Goal: Task Accomplishment & Management: Manage account settings

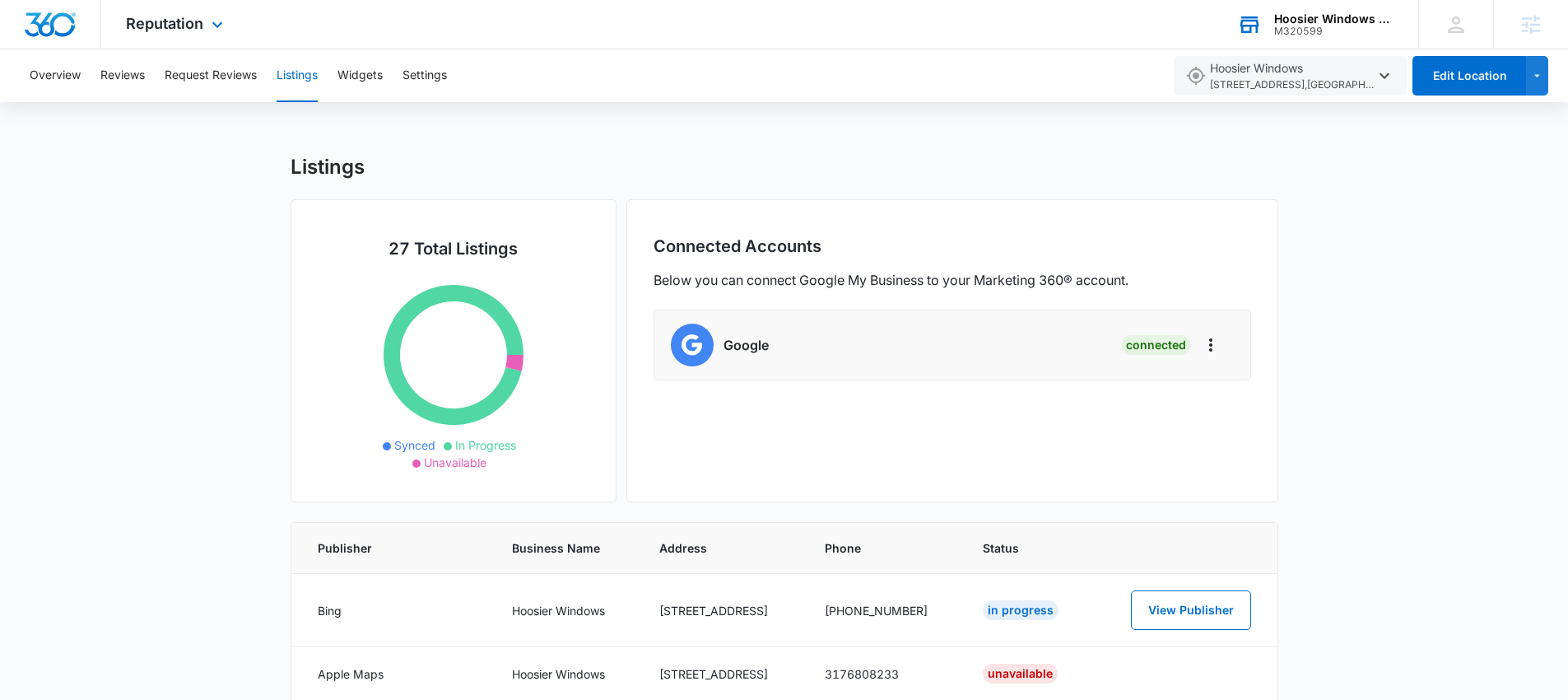
click at [1322, 14] on div "Hoosier Windows & Siding of [GEOGRAPHIC_DATA]" at bounding box center [1334, 19] width 120 height 13
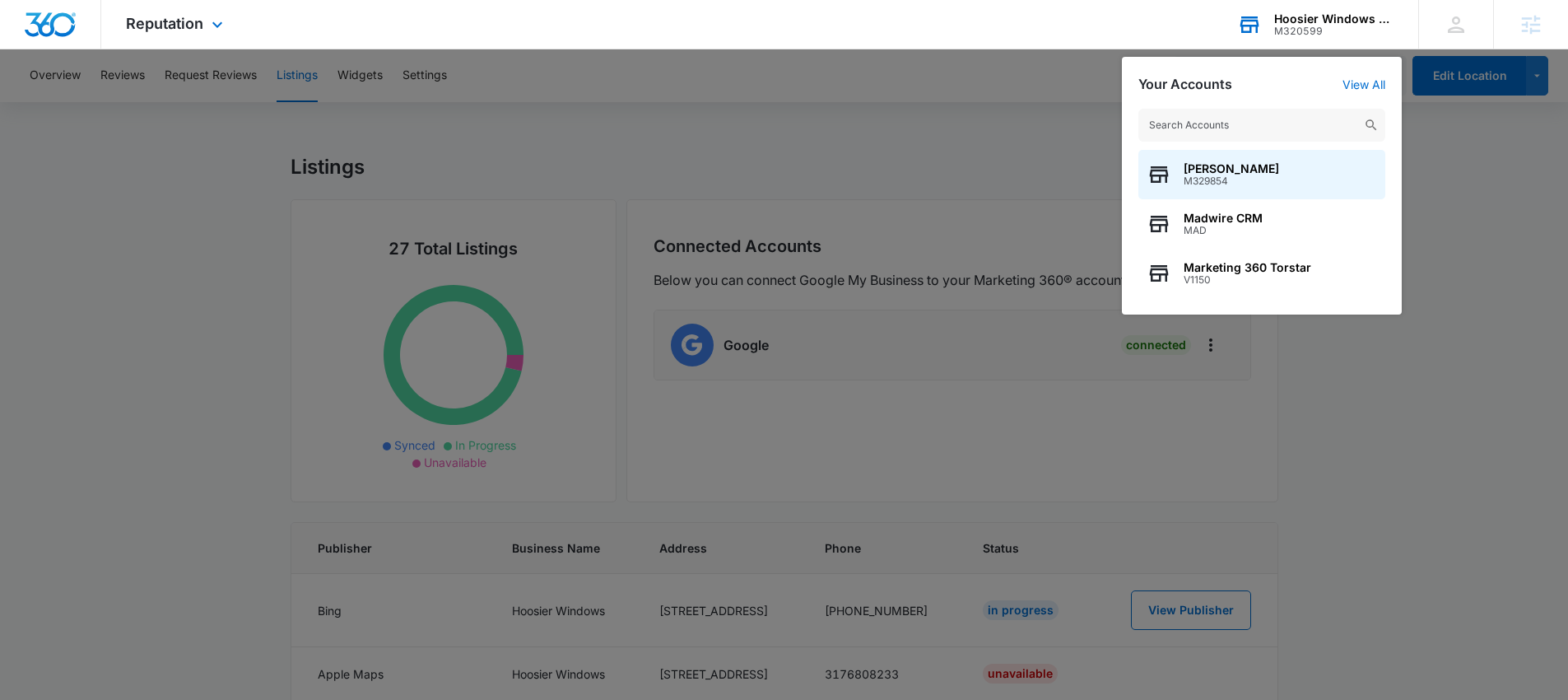
type input "J"
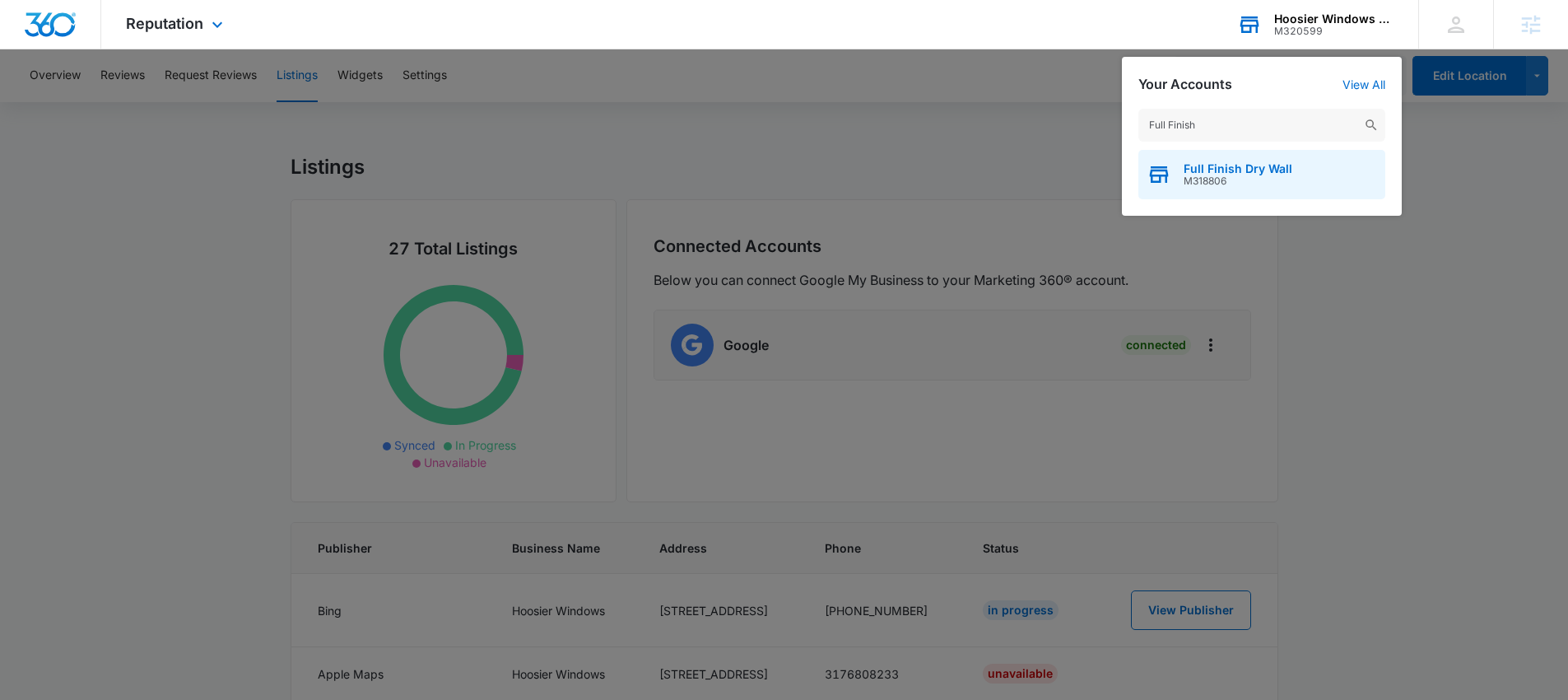
type input "Full Finish"
click at [1220, 174] on span "Full Finish Dry Wall" at bounding box center [1238, 169] width 109 height 13
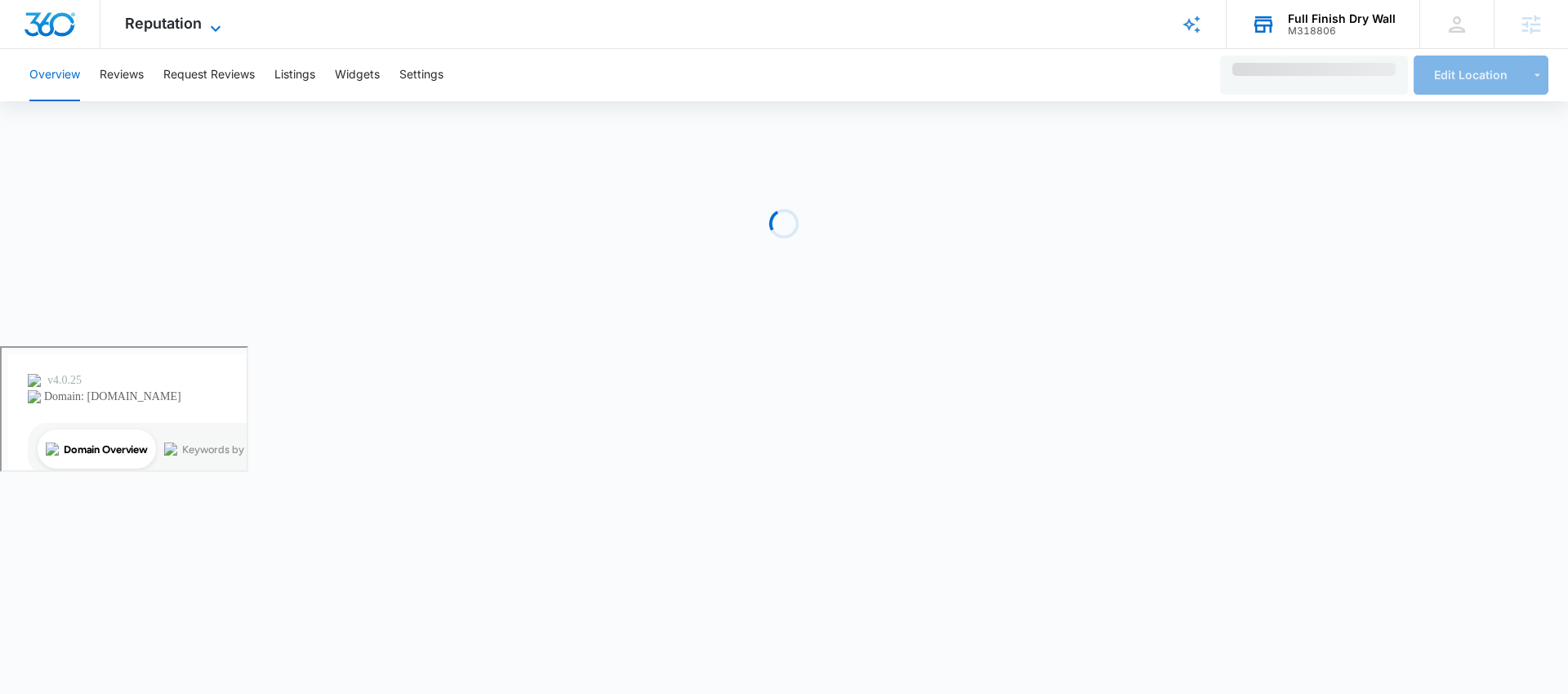
click at [153, 25] on span "Reputation" at bounding box center [164, 24] width 77 height 18
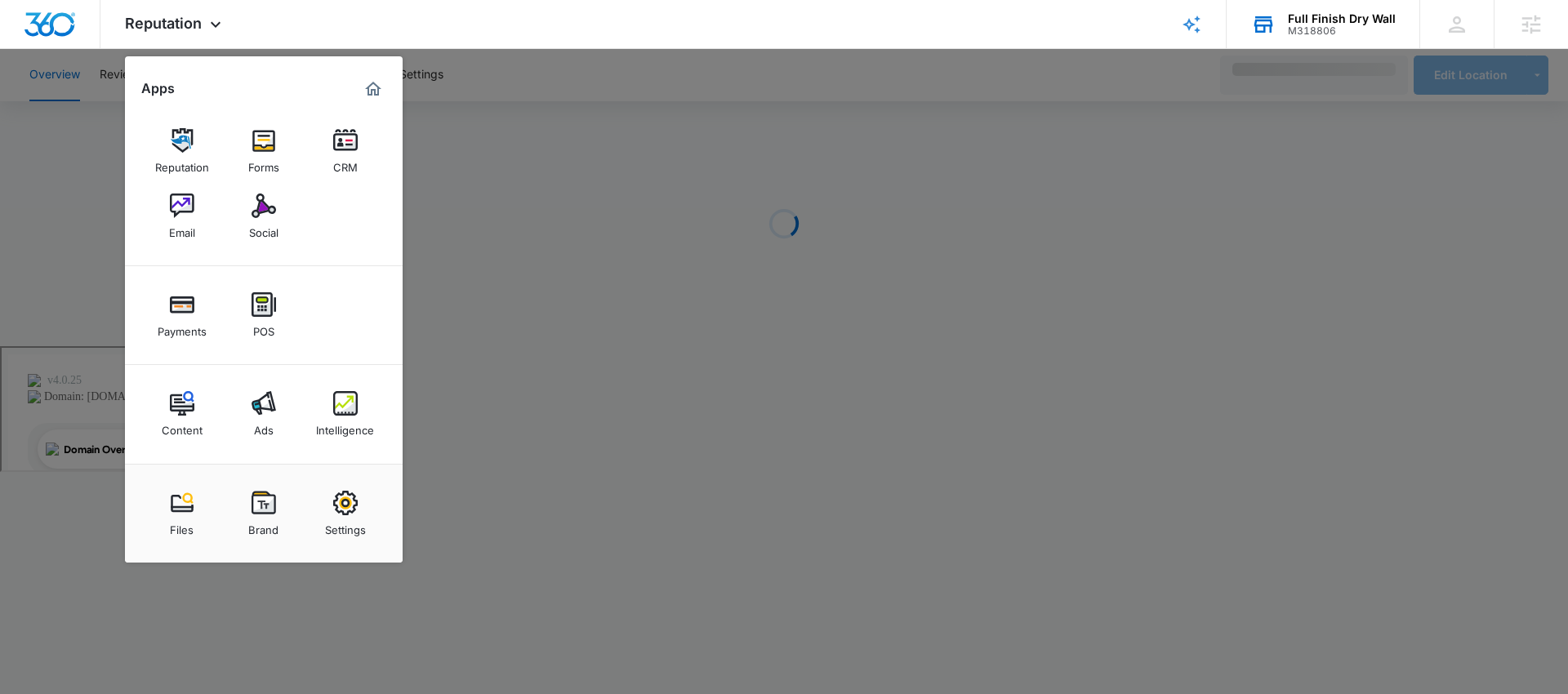
click at [603, 120] on div at bounding box center [784, 347] width 1568 height 694
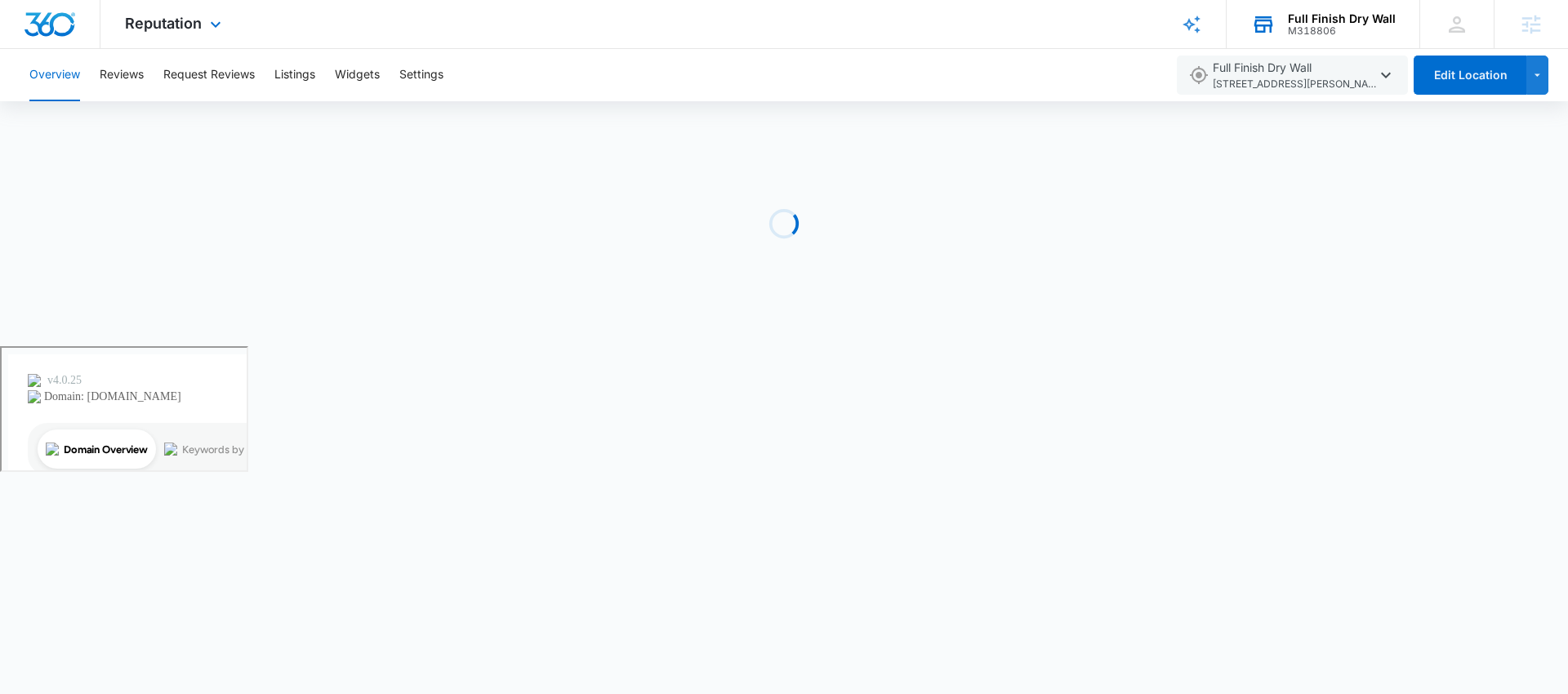
click at [181, 33] on div "Reputation Apps Reputation Forms CRM Email Social Payments POS Content Ads Inte…" at bounding box center [175, 24] width 149 height 48
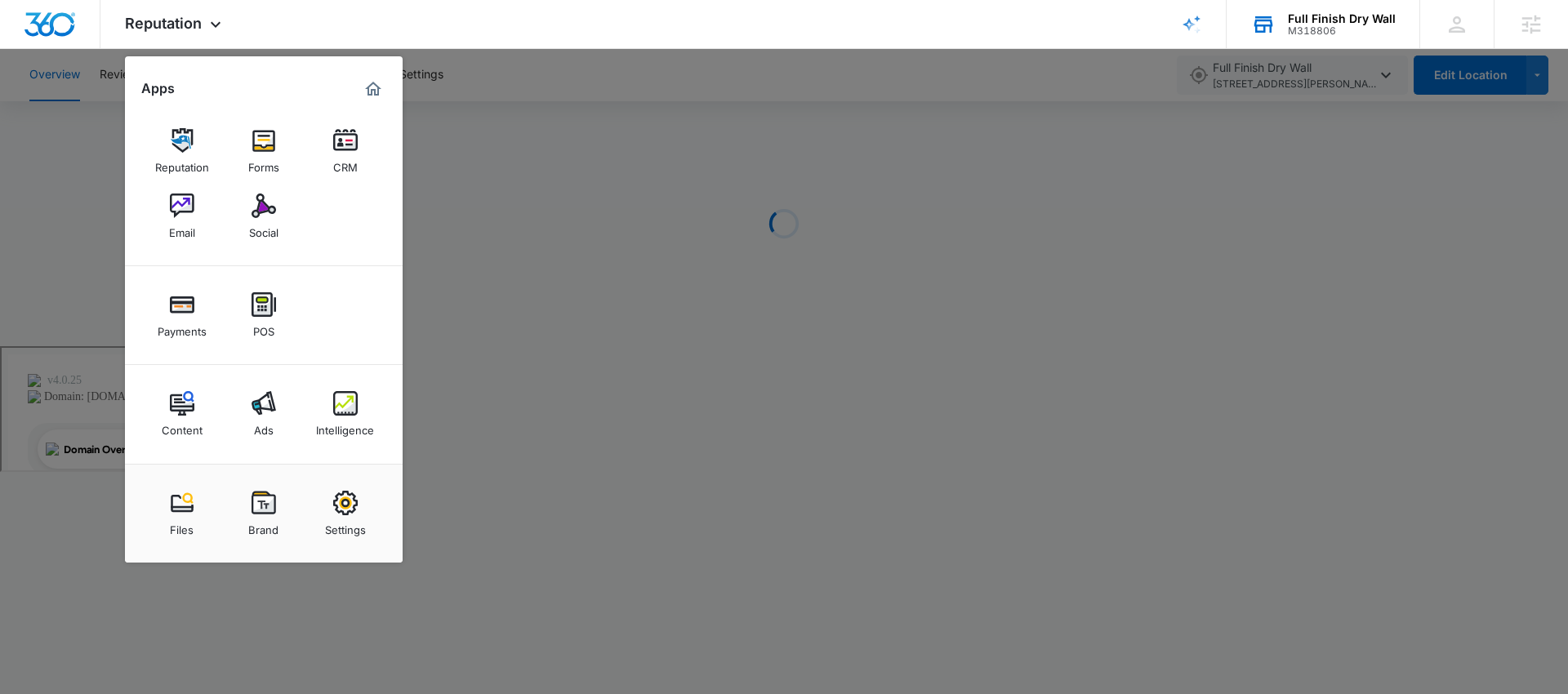
click at [654, 185] on div at bounding box center [784, 347] width 1568 height 694
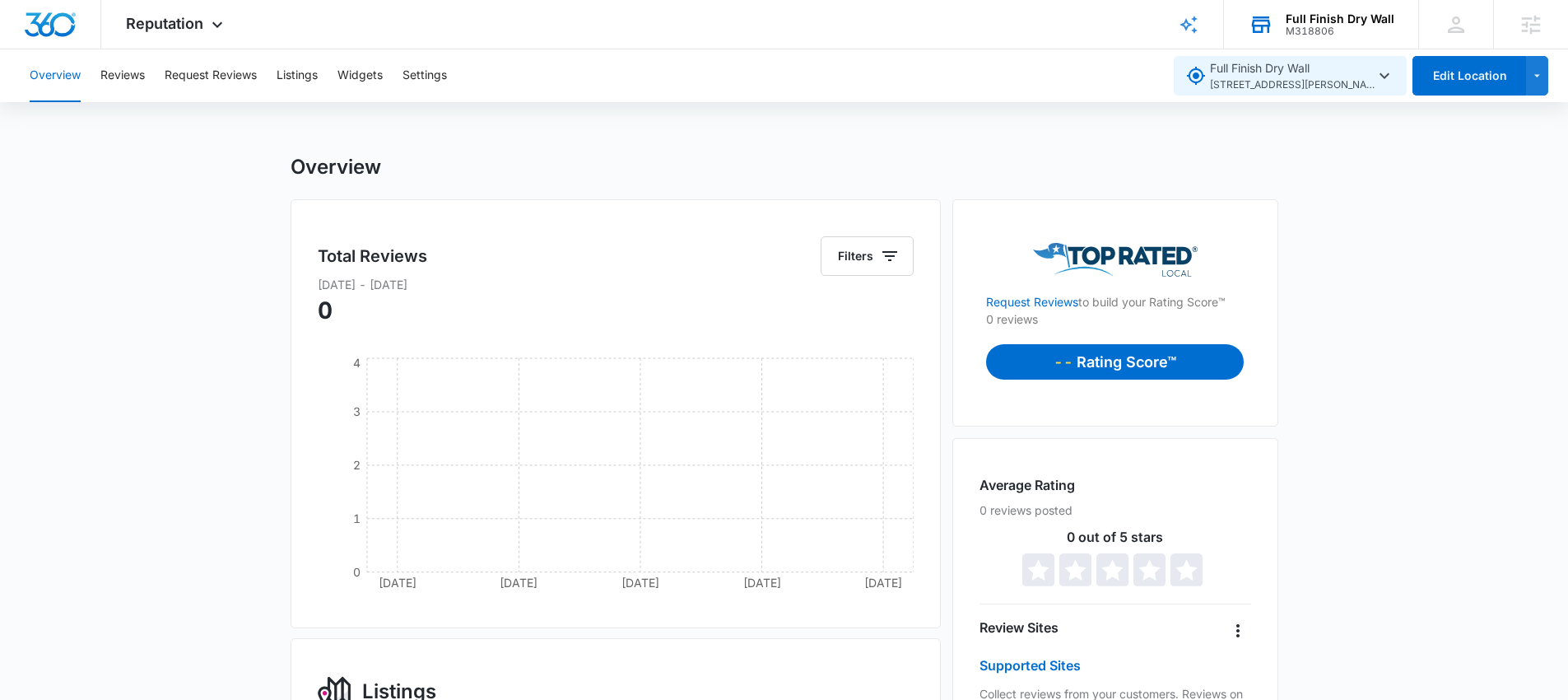
click at [1234, 84] on span "[STREET_ADDRESS][PERSON_NAME]" at bounding box center [1292, 86] width 164 height 16
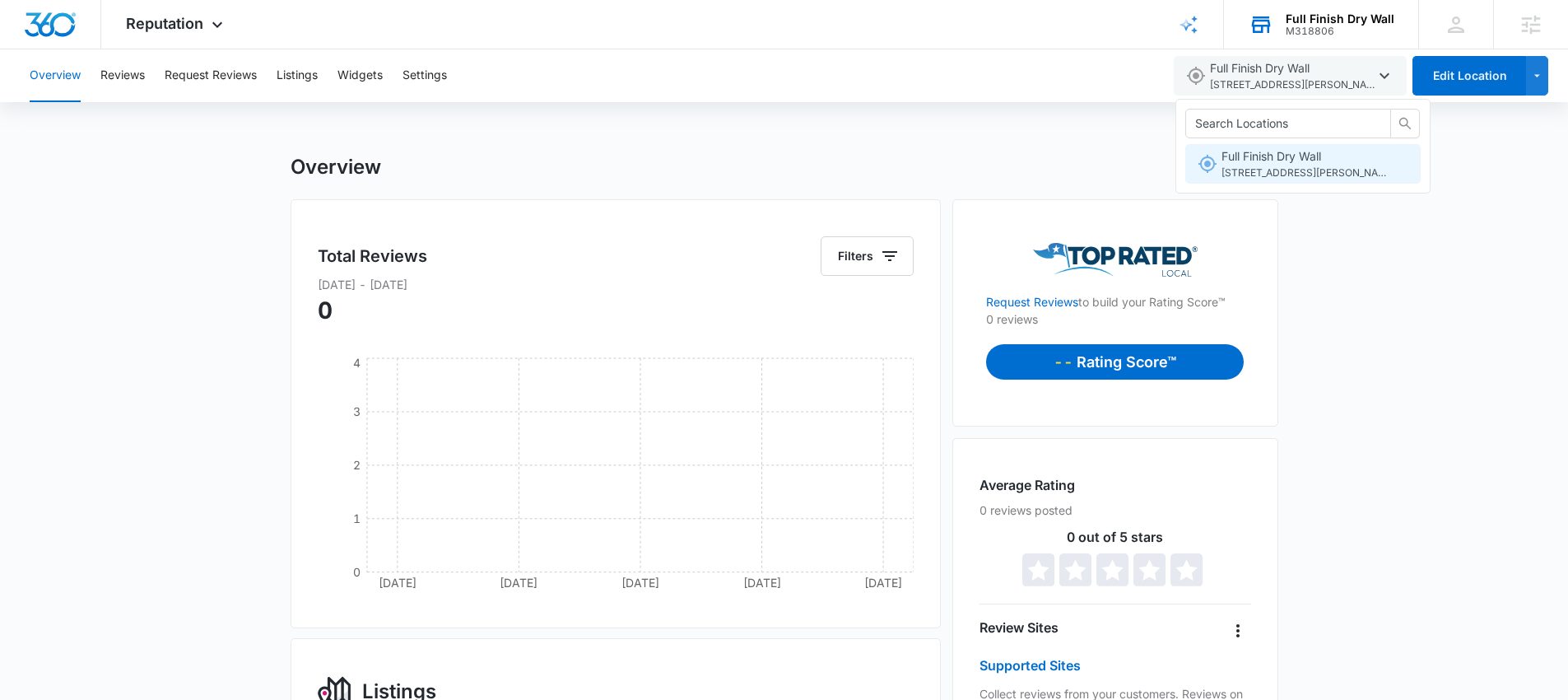
click at [1225, 166] on span "[STREET_ADDRESS][PERSON_NAME]" at bounding box center [1304, 173] width 164 height 16
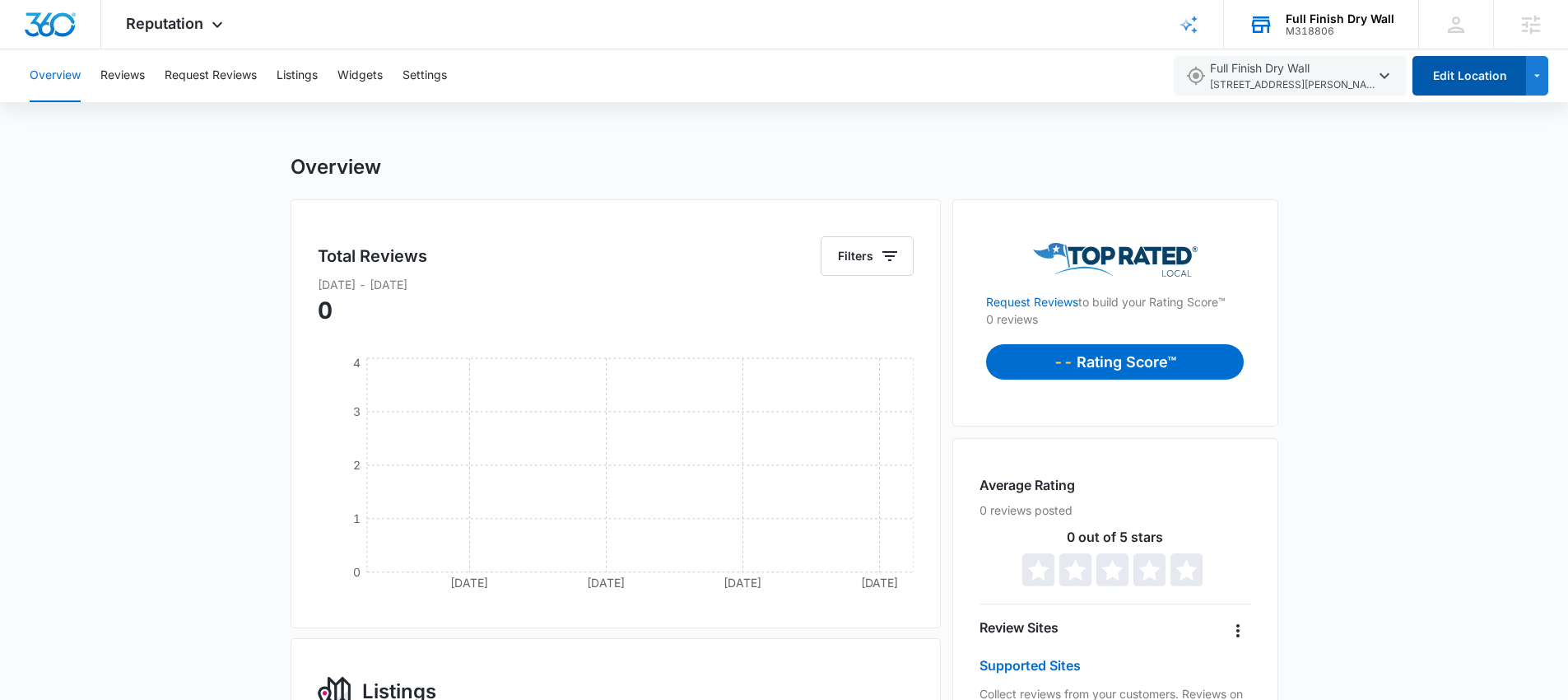
click at [1480, 79] on button "Edit Location" at bounding box center [1469, 75] width 114 height 40
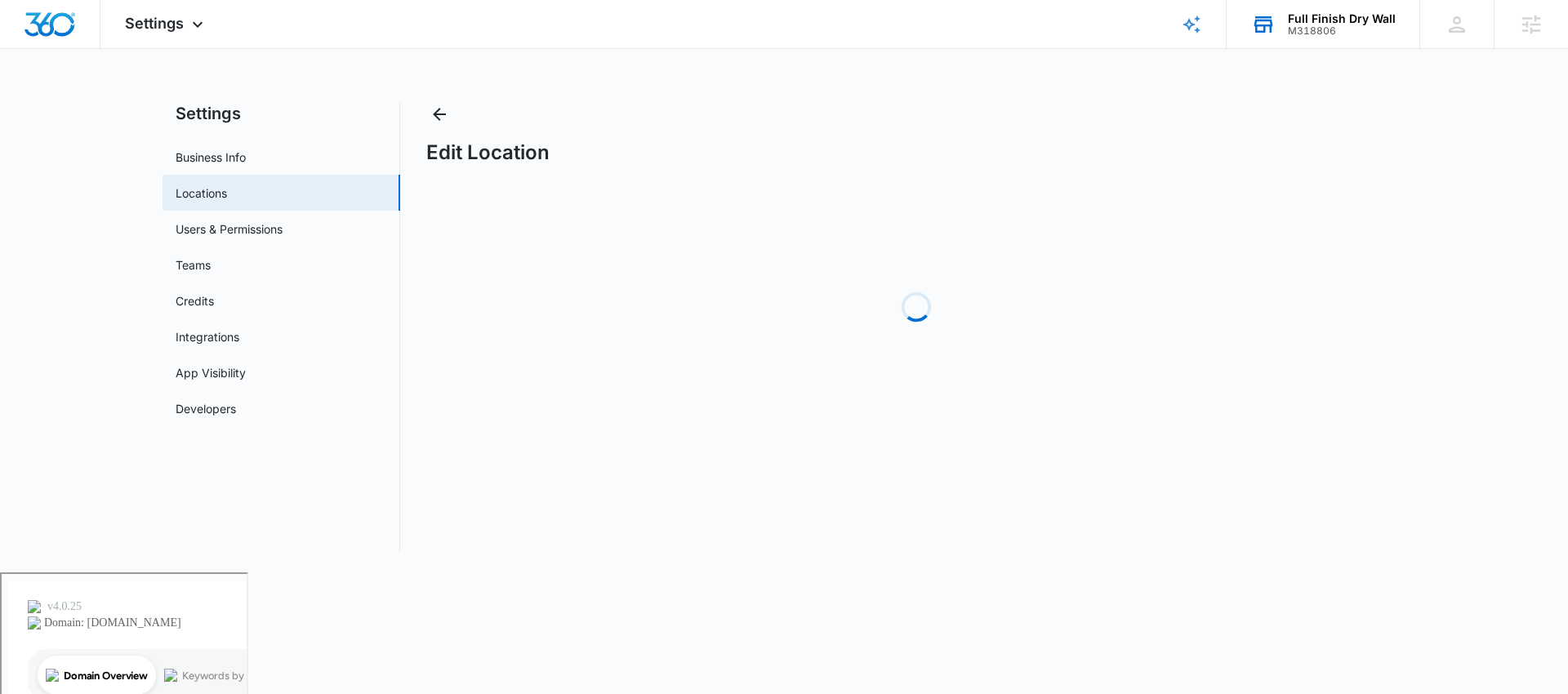
select select "[US_STATE]"
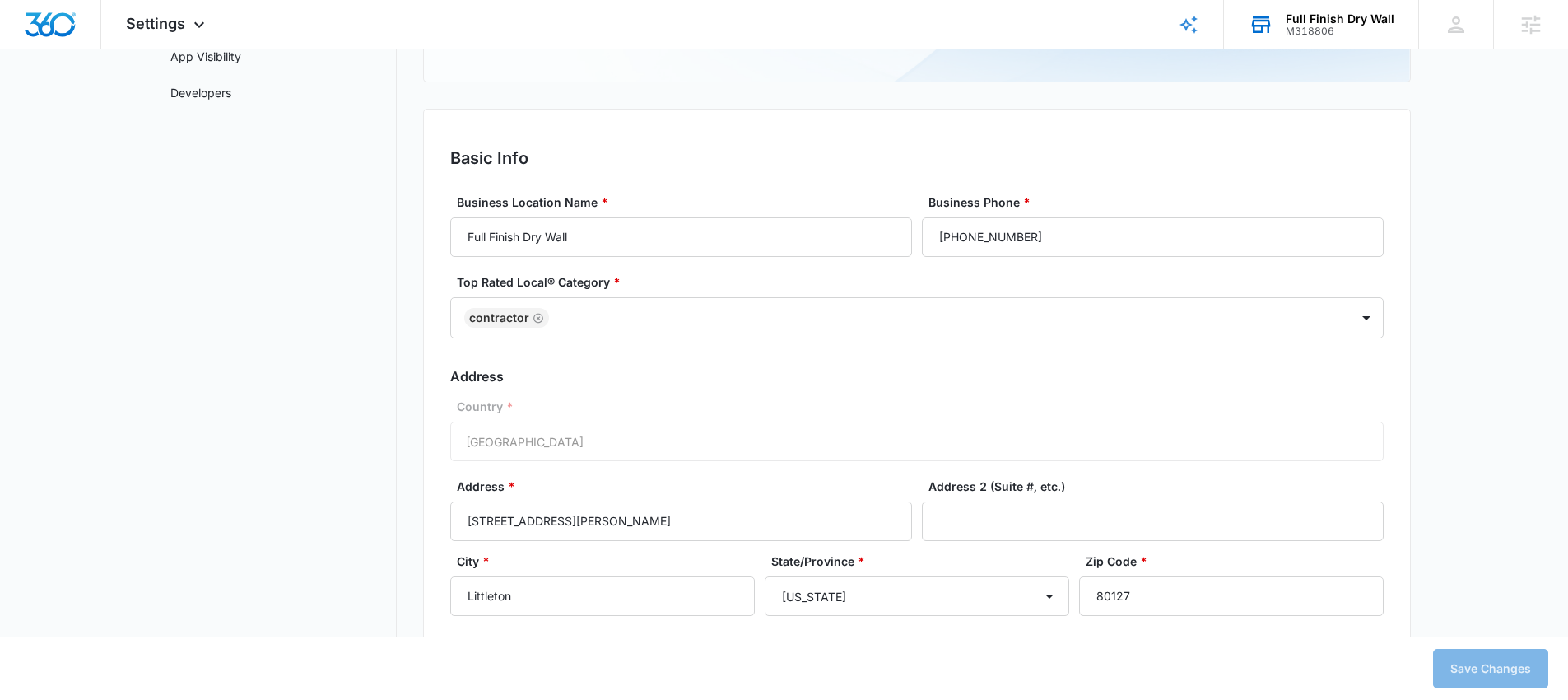
scroll to position [360, 0]
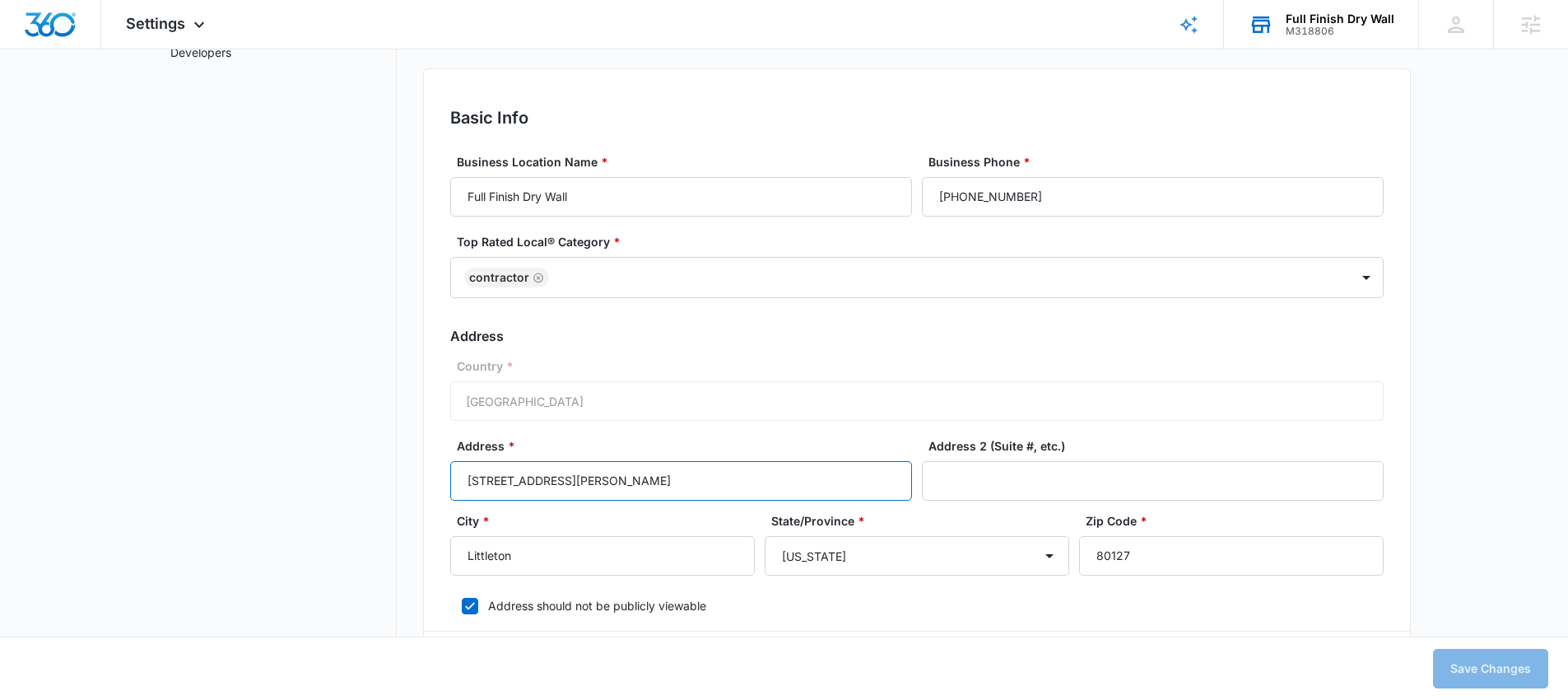
drag, startPoint x: 644, startPoint y: 476, endPoint x: 416, endPoint y: 477, distance: 228.0
drag, startPoint x: 542, startPoint y: 555, endPoint x: 390, endPoint y: 557, distance: 152.0
